Goal: Communication & Community: Answer question/provide support

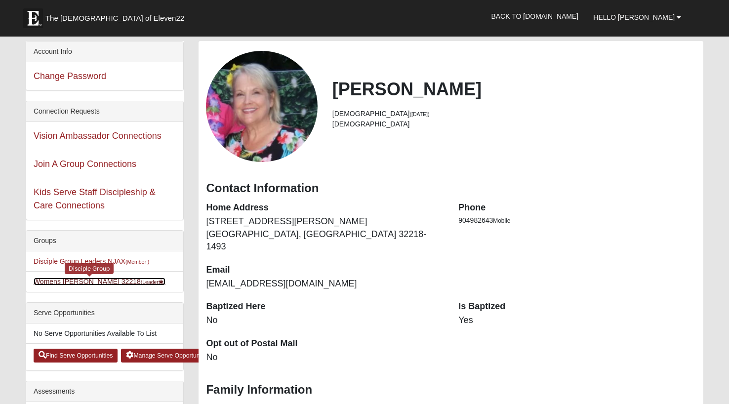
click at [96, 282] on link "Womens Grissinger 32218 (Leader )" at bounding box center [100, 282] width 132 height 8
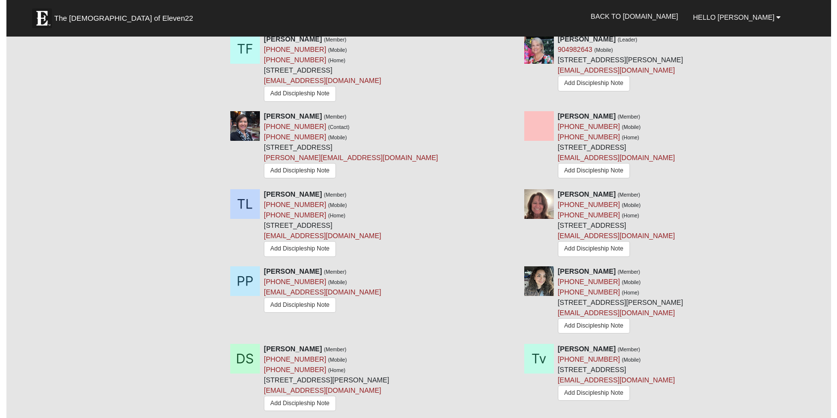
scroll to position [692, 0]
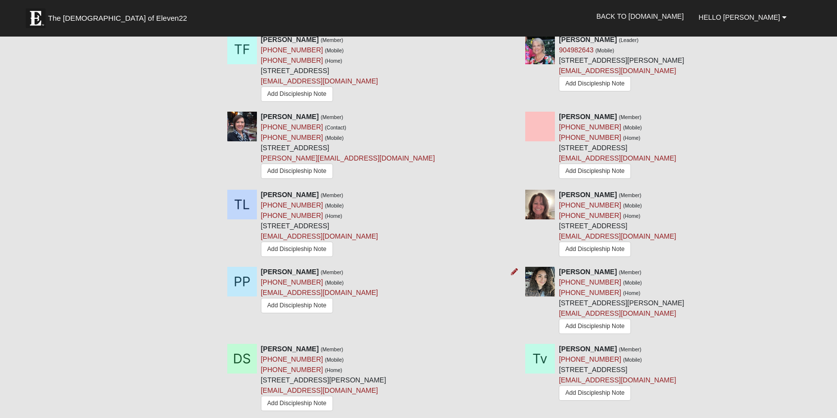
click at [357, 291] on div "Phoebe Prince (Member) (904) 671-2799 (Mobile) phoebelprince77@gmail.com Add Di…" at bounding box center [369, 291] width 298 height 49
drag, startPoint x: 356, startPoint y: 290, endPoint x: 352, endPoint y: 284, distance: 7.4
click at [352, 284] on div "Phoebe Prince (Member) (904) 671-2799 (Mobile) phoebelprince77@gmail.com Add Di…" at bounding box center [369, 291] width 298 height 49
click at [348, 289] on div "Phoebe Prince (Member) (904) 671-2799 (Mobile) phoebelprince77@gmail.com Add Di…" at bounding box center [369, 291] width 298 height 49
click at [359, 288] on div "Phoebe Prince (Member) (904) 671-2799 (Mobile) phoebelprince77@gmail.com Add Di…" at bounding box center [369, 291] width 298 height 49
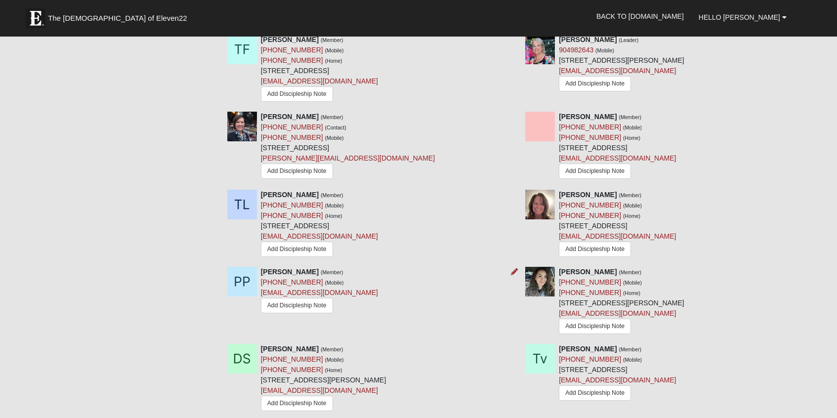
drag, startPoint x: 351, startPoint y: 292, endPoint x: 355, endPoint y: 287, distance: 6.0
click at [355, 289] on div "Phoebe Prince (Member) (904) 671-2799 (Mobile) phoebelprince77@gmail.com Add Di…" at bounding box center [369, 291] width 298 height 49
drag, startPoint x: 259, startPoint y: 290, endPoint x: 351, endPoint y: 288, distance: 91.9
click at [351, 289] on div "Phoebe Prince (Member) (904) 671-2799 (Mobile) phoebelprince77@gmail.com Add Di…" at bounding box center [369, 291] width 298 height 49
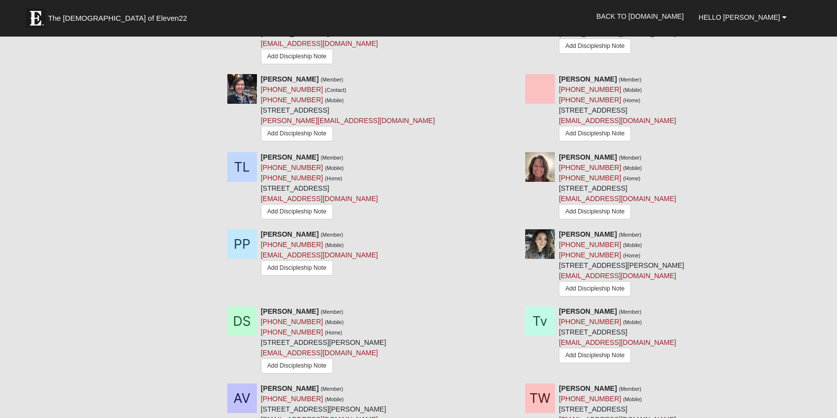
scroll to position [739, 0]
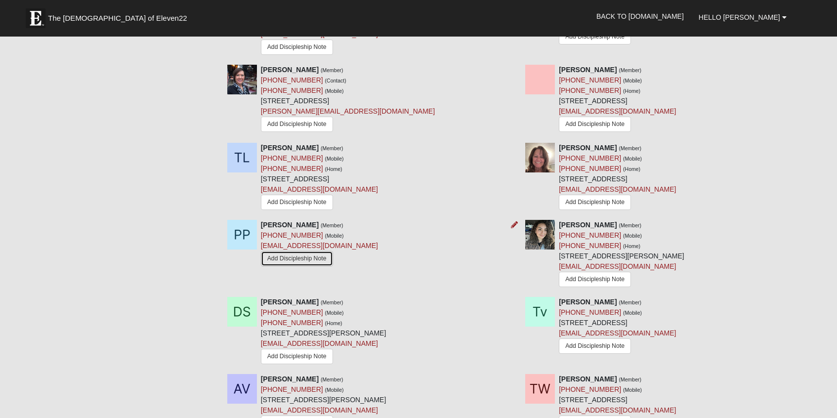
click at [304, 255] on link "Add Discipleship Note" at bounding box center [297, 258] width 72 height 15
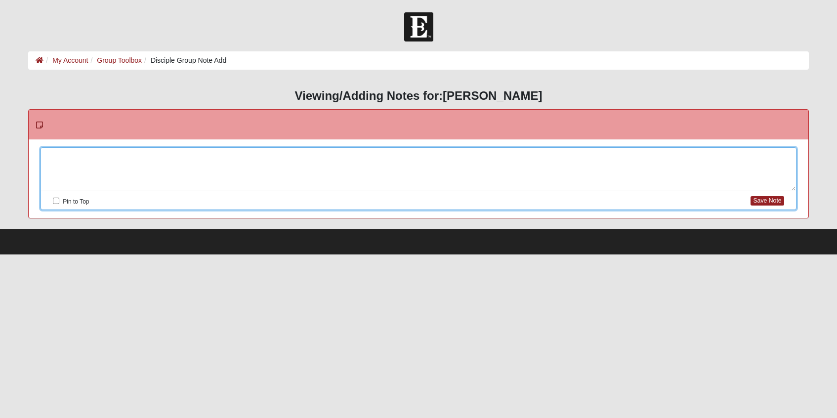
click at [293, 157] on div at bounding box center [418, 169] width 754 height 43
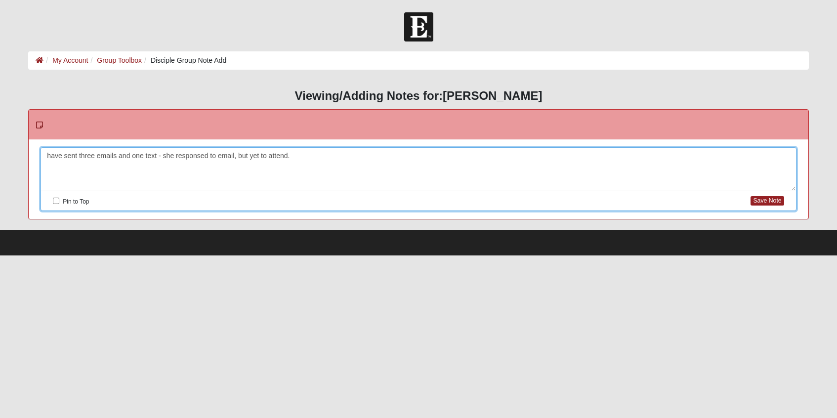
click at [45, 155] on div "have sent three emails and one text - she responsed to email, but yet to attend." at bounding box center [418, 169] width 754 height 43
click at [57, 200] on input "Pin to Top" at bounding box center [56, 201] width 6 height 6
click at [772, 201] on button "Save Note" at bounding box center [766, 200] width 33 height 9
checkbox input "false"
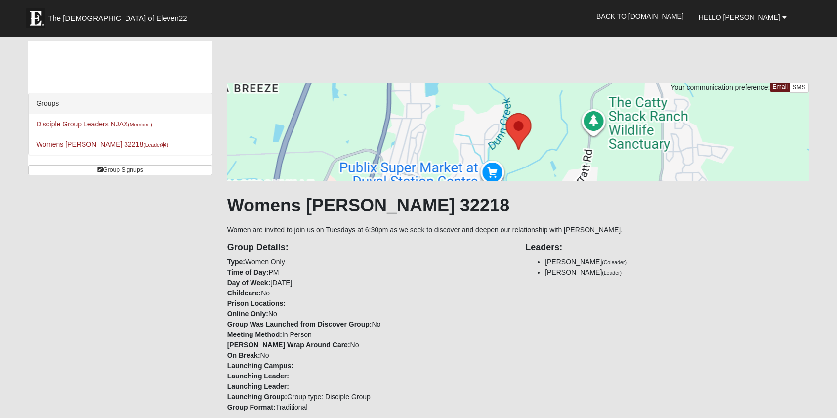
scroll to position [739, 0]
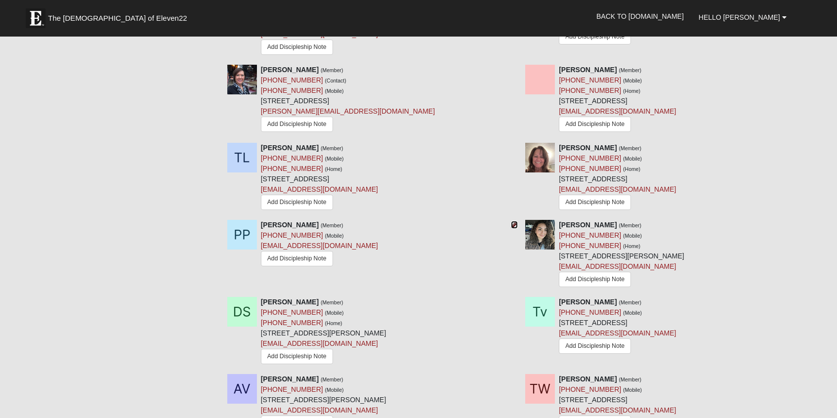
click at [513, 224] on icon at bounding box center [514, 224] width 7 height 7
